Goal: Download file/media

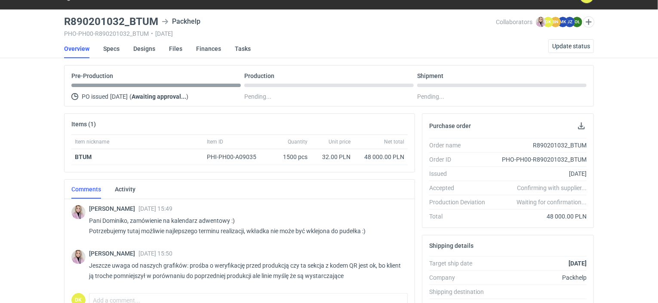
scroll to position [10, 0]
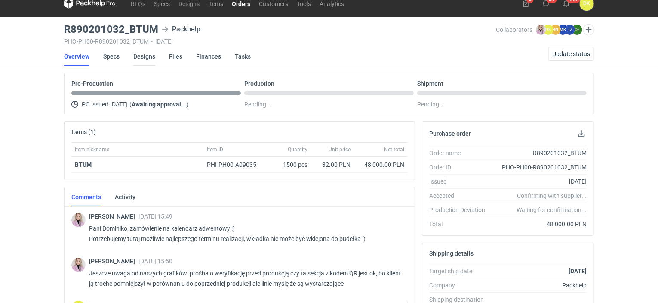
click at [141, 54] on link "Designs" at bounding box center [144, 56] width 22 height 19
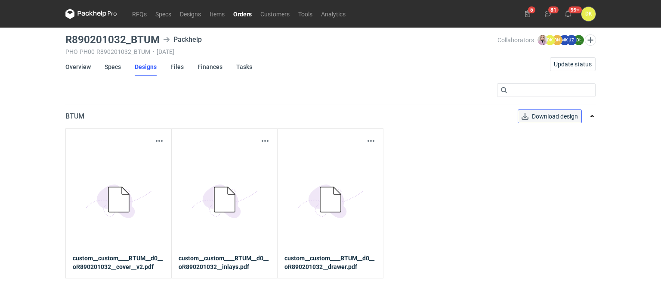
click at [540, 119] on span "Download design" at bounding box center [555, 116] width 46 height 6
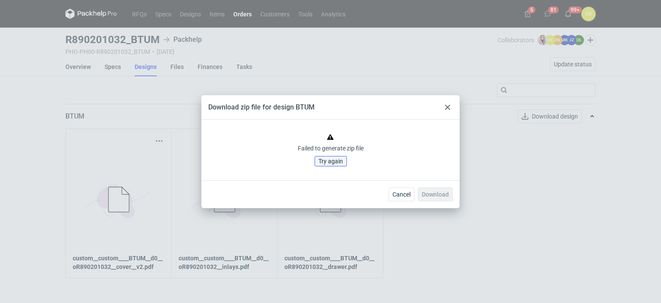
click at [335, 160] on span "Try again" at bounding box center [330, 161] width 25 height 6
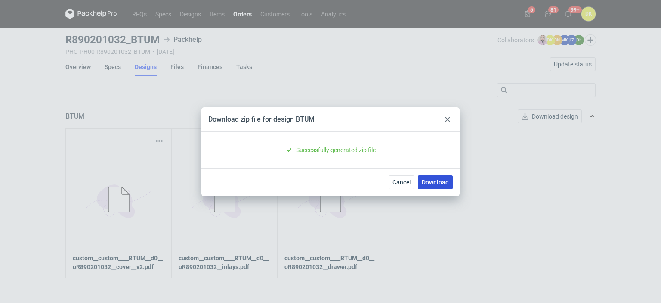
click at [443, 182] on link "Download" at bounding box center [435, 182] width 35 height 14
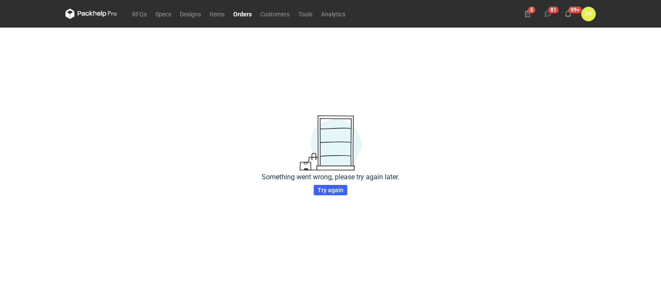
click at [237, 11] on link "Orders" at bounding box center [242, 14] width 27 height 10
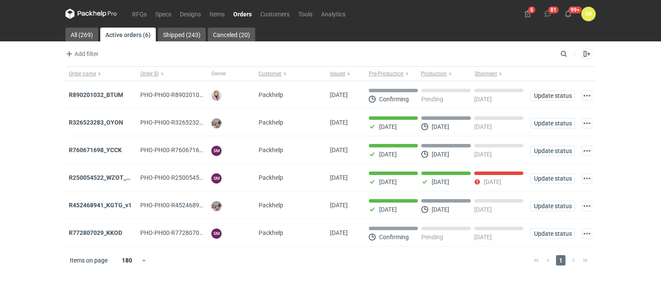
click at [101, 94] on strong "R890201032_BTUM" at bounding box center [96, 94] width 54 height 7
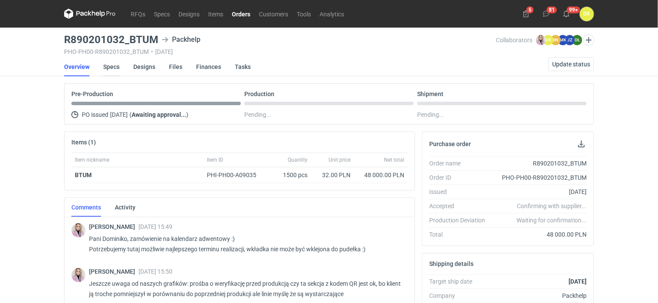
click at [104, 68] on link "Specs" at bounding box center [111, 66] width 16 height 19
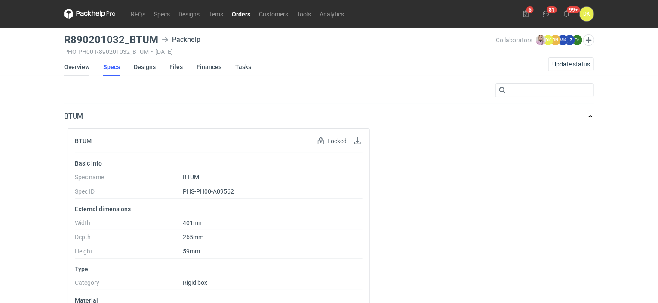
click at [79, 68] on link "Overview" at bounding box center [76, 66] width 25 height 19
